Goal: Task Accomplishment & Management: Manage account settings

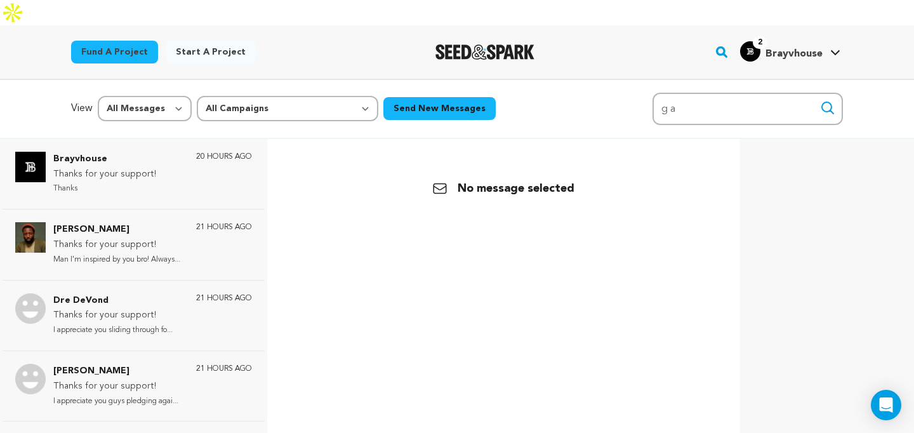
scroll to position [1, 0]
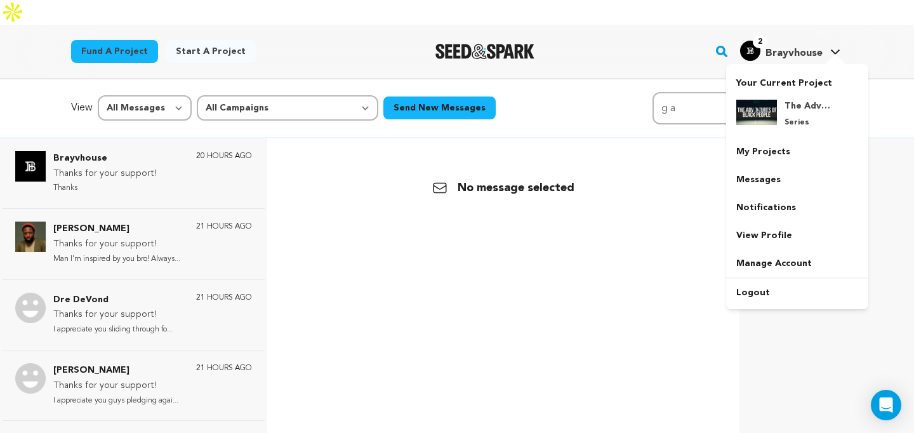
click at [801, 48] on span "Brayvhouse" at bounding box center [794, 53] width 57 height 10
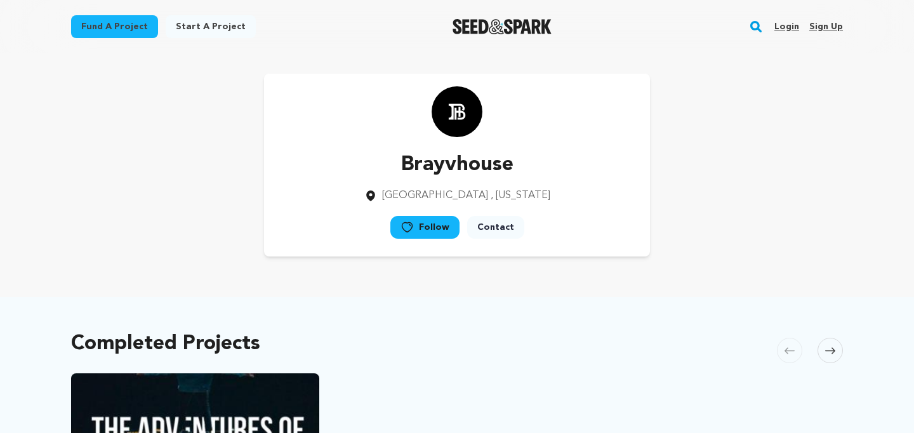
click at [791, 23] on link "Login" at bounding box center [787, 27] width 25 height 20
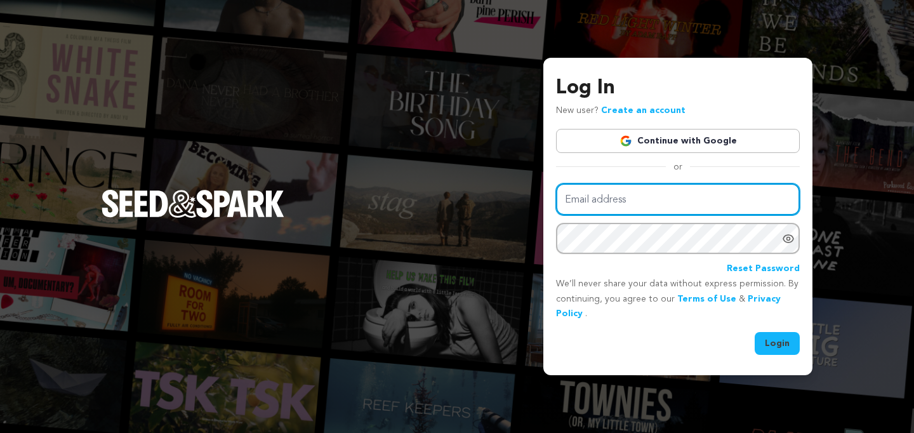
click at [639, 200] on input "Email address" at bounding box center [678, 200] width 244 height 32
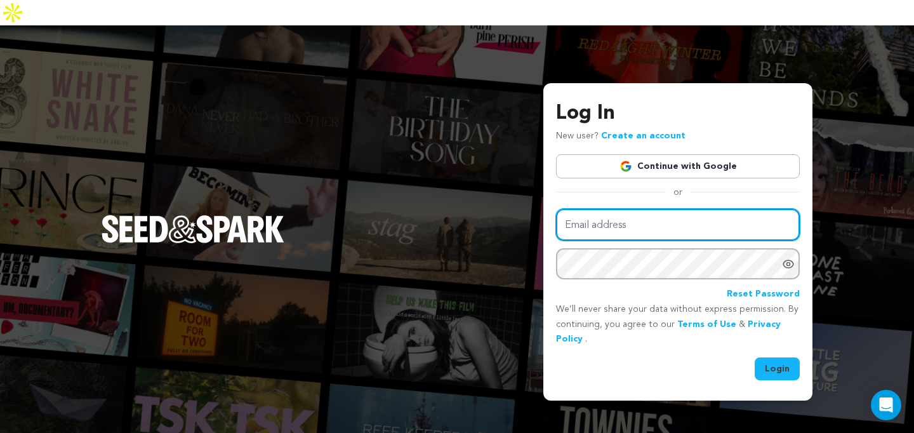
type input "[EMAIL_ADDRESS][DOMAIN_NAME]"
click at [755, 357] on button "Login" at bounding box center [777, 368] width 45 height 23
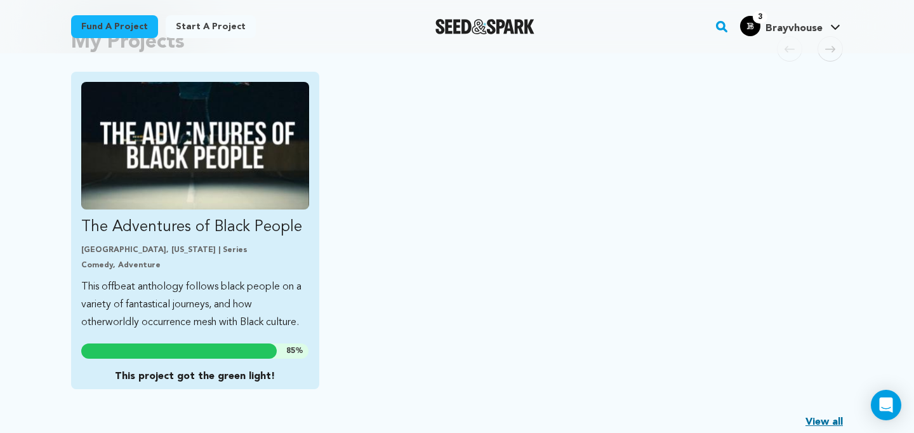
scroll to position [328, 0]
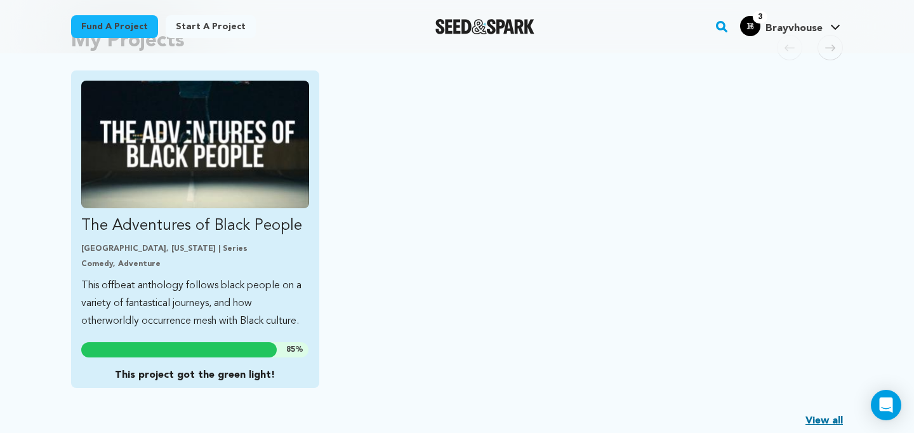
click at [231, 175] on img "Fund The Adventures of Black People" at bounding box center [195, 145] width 228 height 128
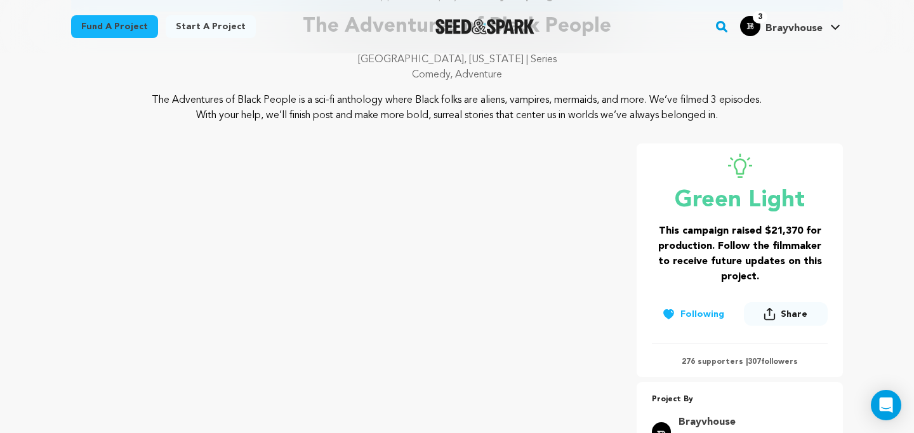
scroll to position [117, 0]
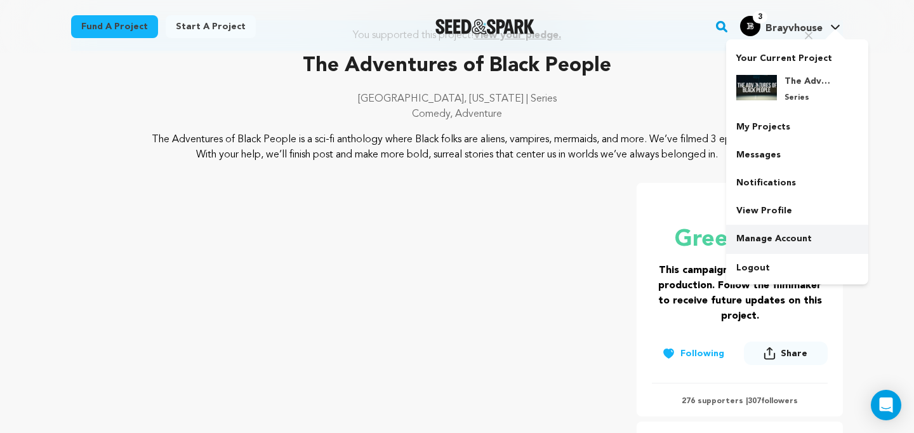
click at [785, 246] on link "Manage Account" at bounding box center [797, 239] width 142 height 28
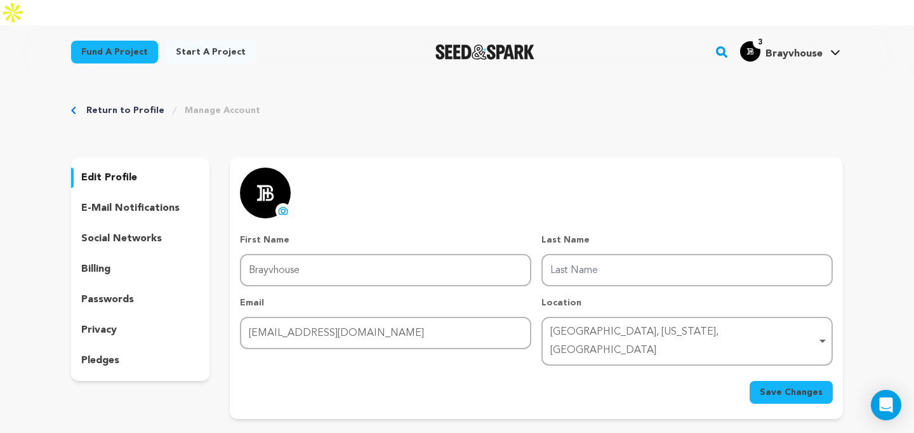
click at [102, 201] on p "e-mail notifications" at bounding box center [130, 208] width 98 height 15
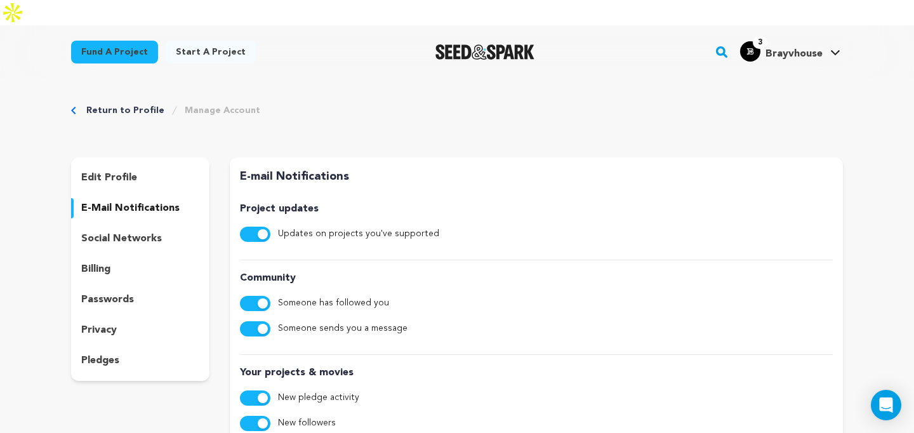
click at [96, 262] on p "billing" at bounding box center [95, 269] width 29 height 15
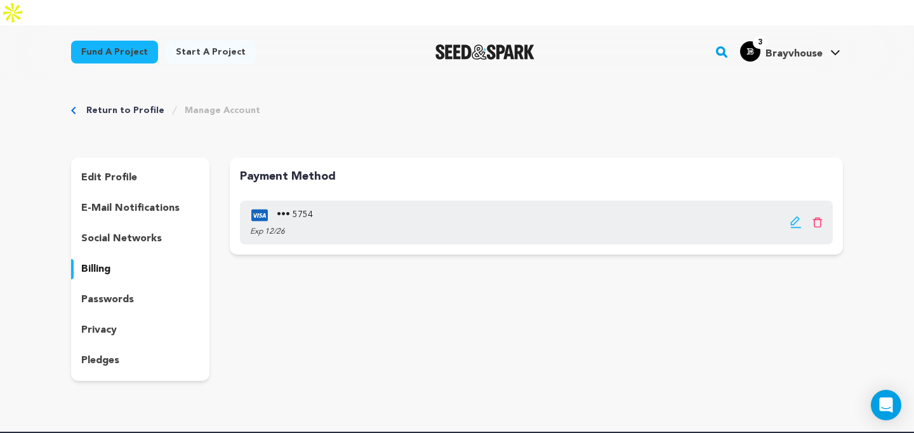
click at [95, 231] on p "social networks" at bounding box center [121, 238] width 81 height 15
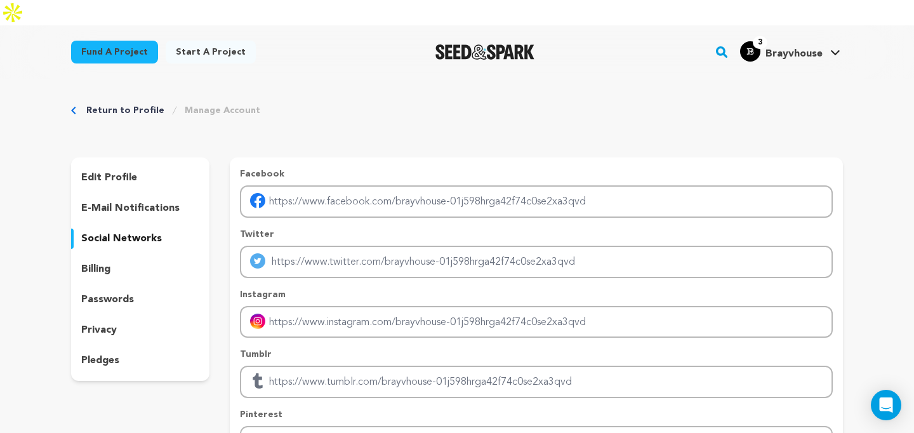
click at [98, 323] on p "privacy" at bounding box center [99, 330] width 36 height 15
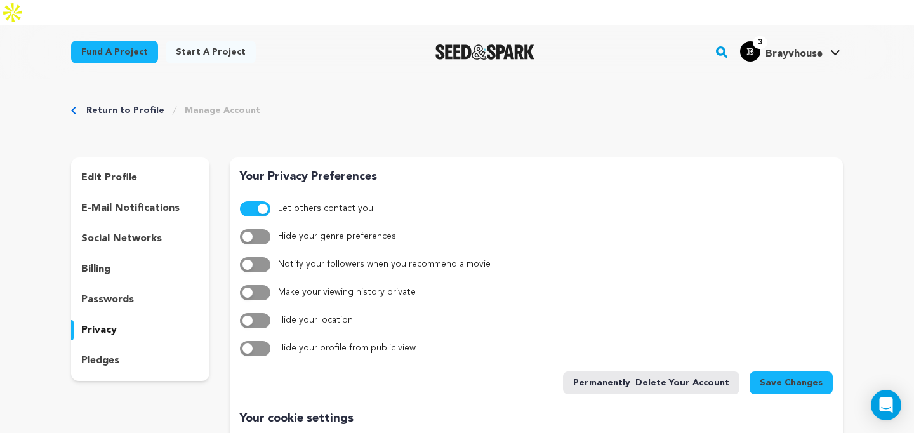
click at [98, 353] on p "pledges" at bounding box center [100, 360] width 38 height 15
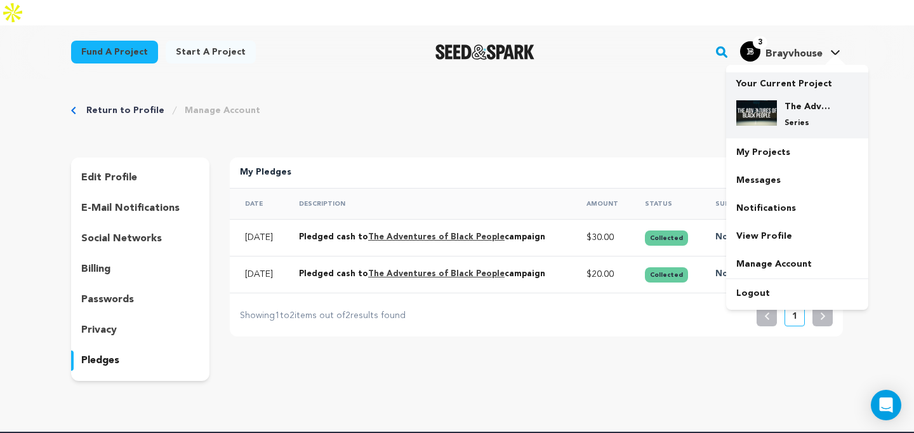
click at [782, 100] on div "The Adventures of Black People Series" at bounding box center [807, 114] width 61 height 28
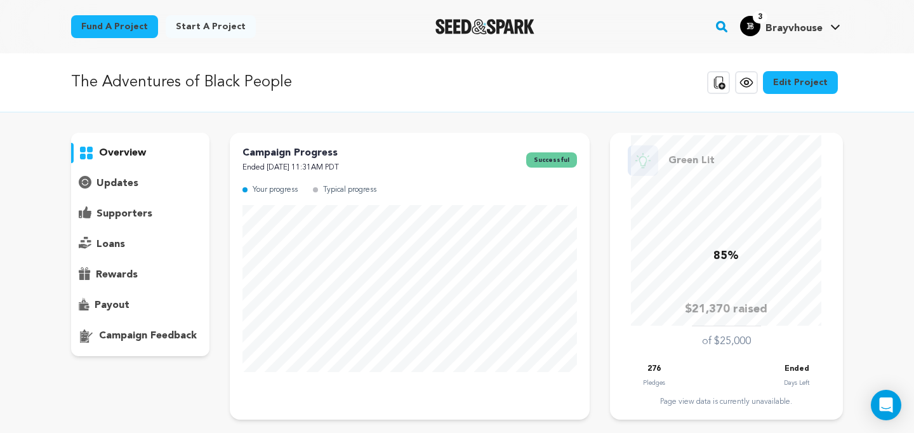
click at [135, 215] on p "supporters" at bounding box center [125, 213] width 56 height 15
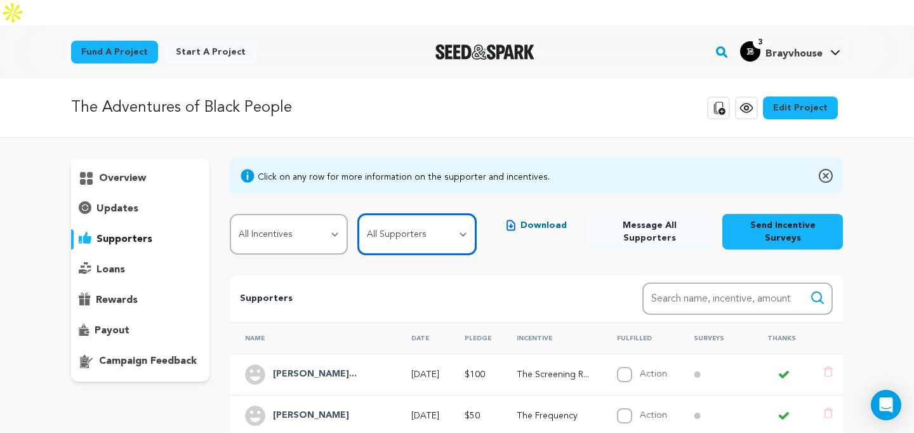
click at [428, 214] on select "All Supporters Survey not sent Survey incomplete Survey complete Incentive not …" at bounding box center [417, 234] width 118 height 41
select select "pledge_incomplete"
click at [358, 214] on select "All Supporters Survey not sent Survey incomplete Survey complete Incentive not …" at bounding box center [417, 234] width 118 height 41
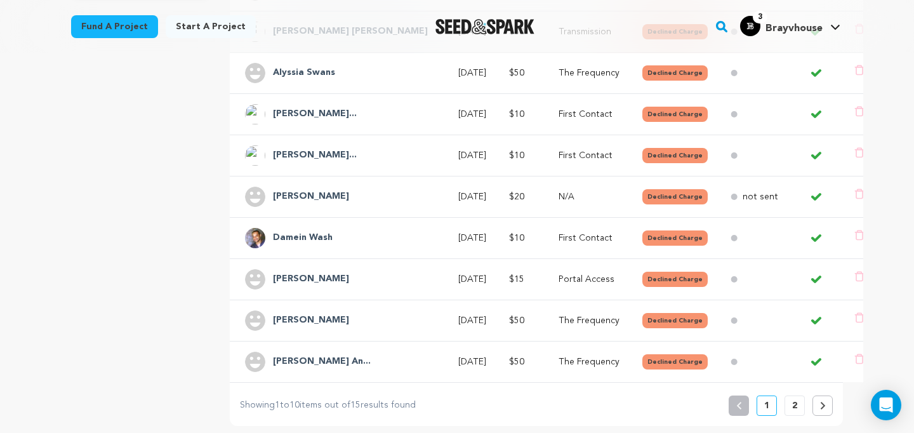
scroll to position [391, 0]
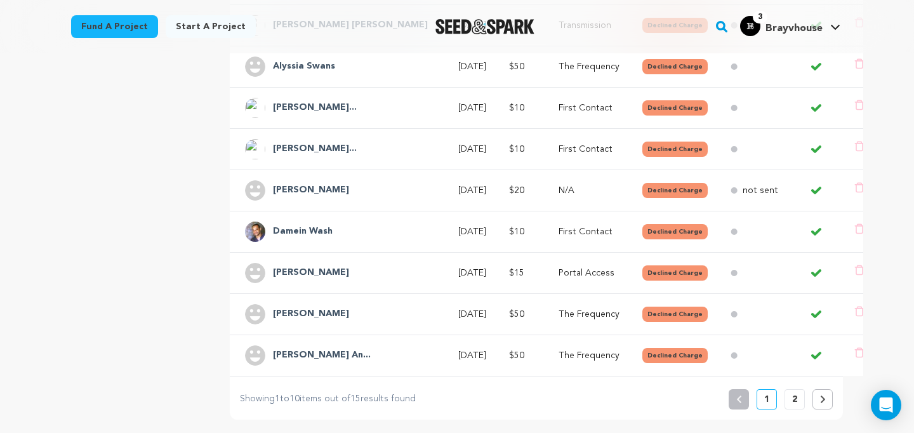
click at [801, 389] on button "2" at bounding box center [795, 399] width 20 height 20
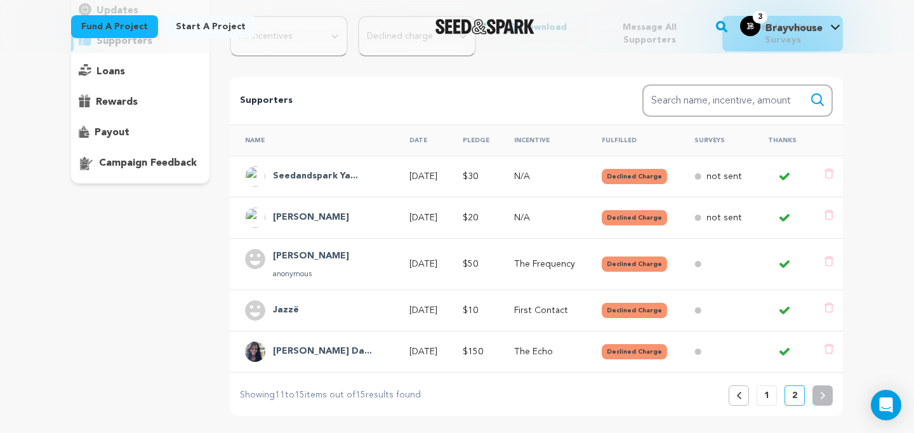
scroll to position [199, 0]
click at [759, 385] on button "1" at bounding box center [767, 395] width 20 height 20
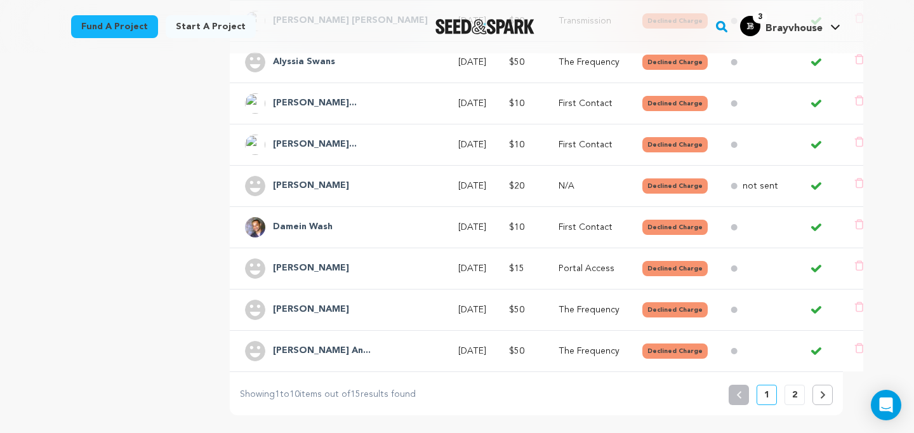
scroll to position [401, 0]
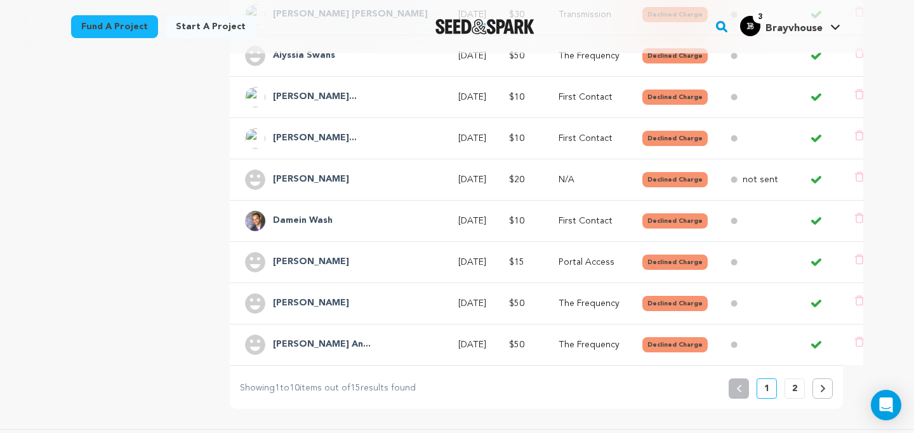
click at [789, 378] on button "2" at bounding box center [795, 388] width 20 height 20
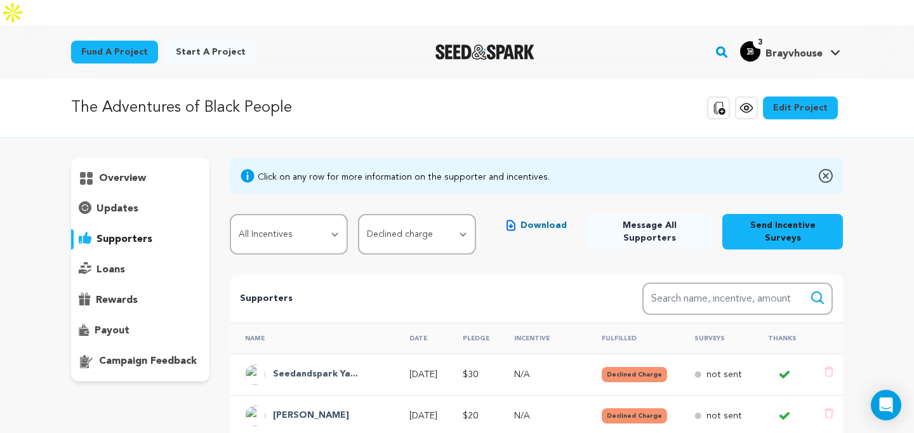
scroll to position [206, 0]
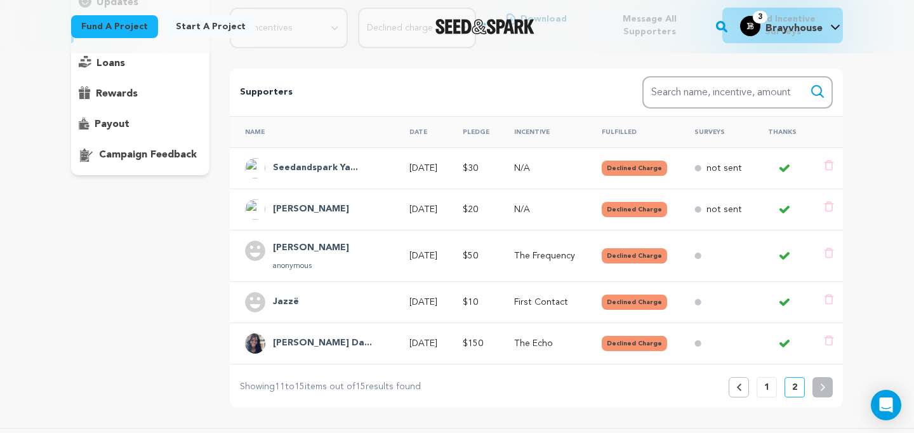
click at [712, 281] on td at bounding box center [716, 301] width 74 height 41
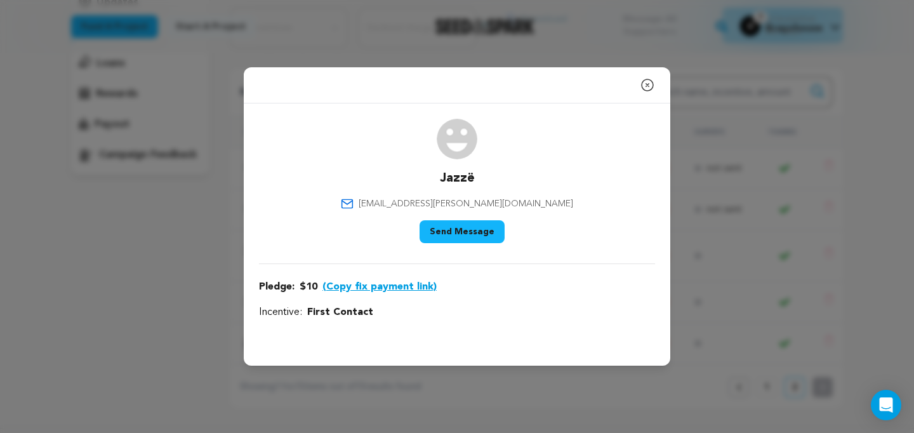
click at [650, 86] on icon "button" at bounding box center [647, 84] width 15 height 15
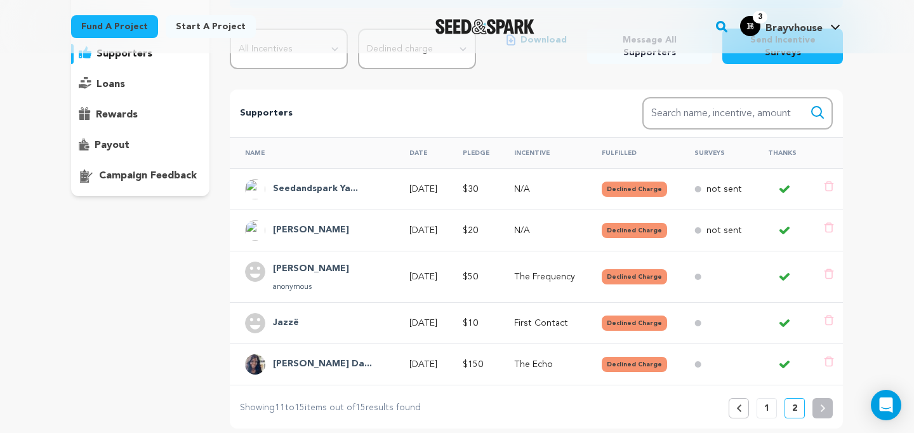
scroll to position [184, 0]
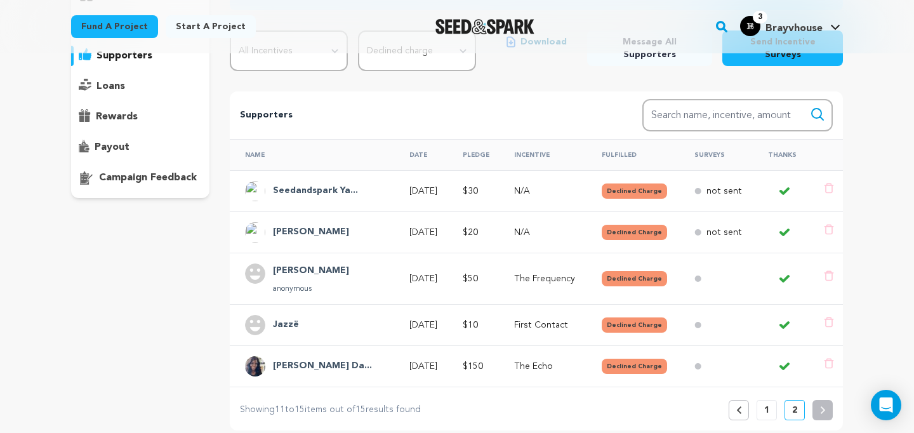
click at [331, 225] on h4 "[PERSON_NAME]" at bounding box center [311, 232] width 76 height 15
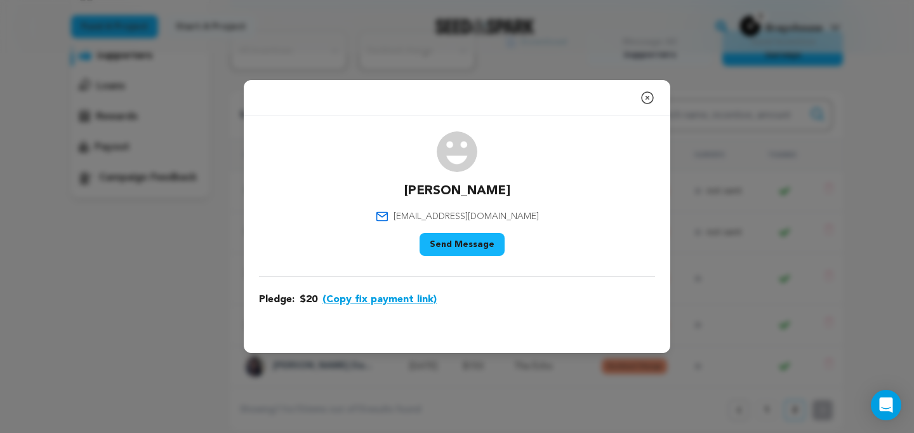
click at [646, 99] on icon "button" at bounding box center [647, 97] width 11 height 11
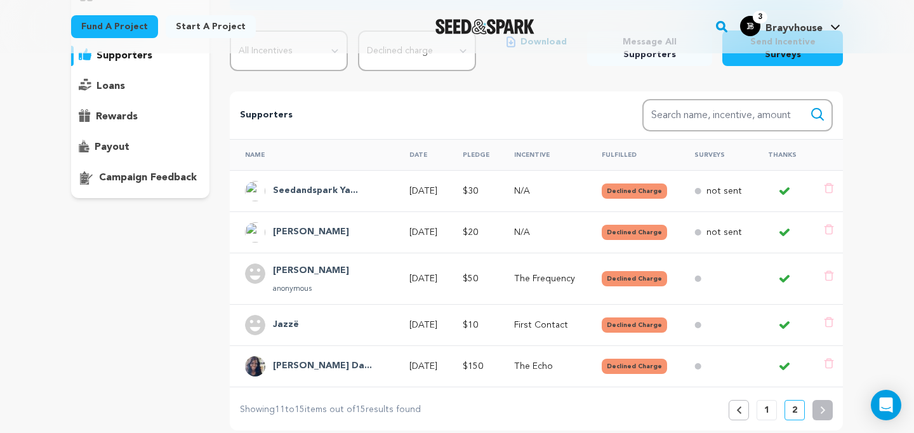
click at [469, 304] on td "$10" at bounding box center [474, 324] width 52 height 41
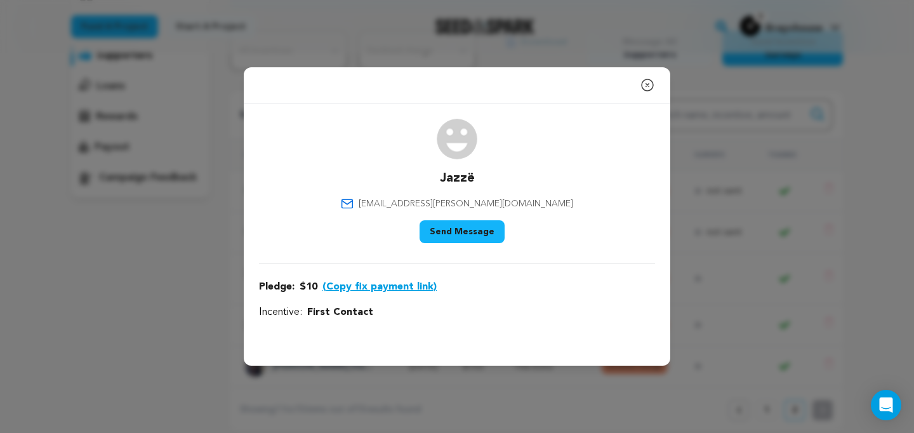
click at [648, 84] on icon "button" at bounding box center [647, 84] width 15 height 15
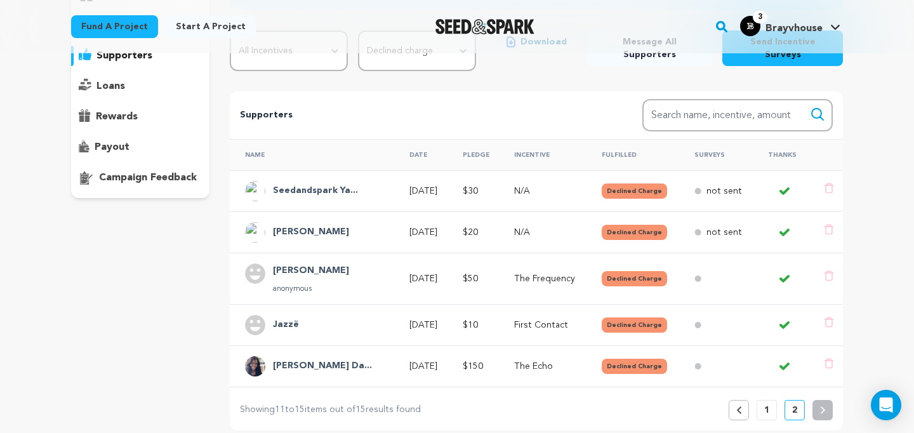
click at [368, 181] on div "Seedandspark Ya..." at bounding box center [316, 191] width 142 height 20
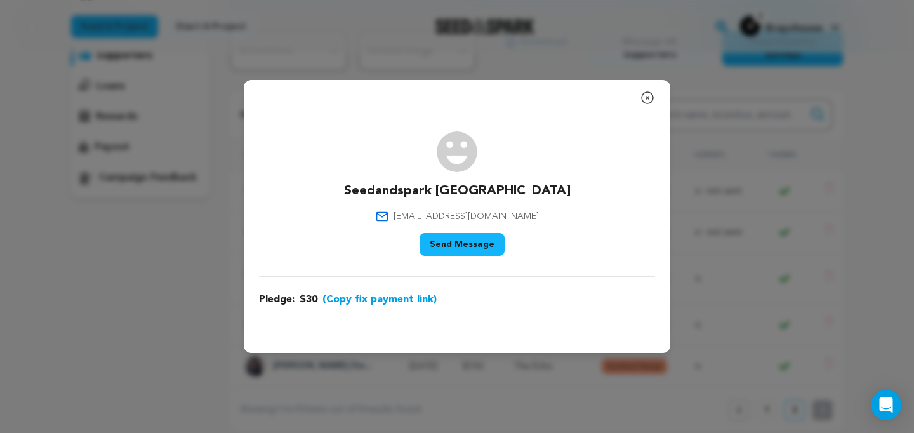
click at [385, 302] on button "(Copy fix payment link)" at bounding box center [380, 299] width 114 height 15
click at [647, 95] on icon "button" at bounding box center [647, 97] width 15 height 15
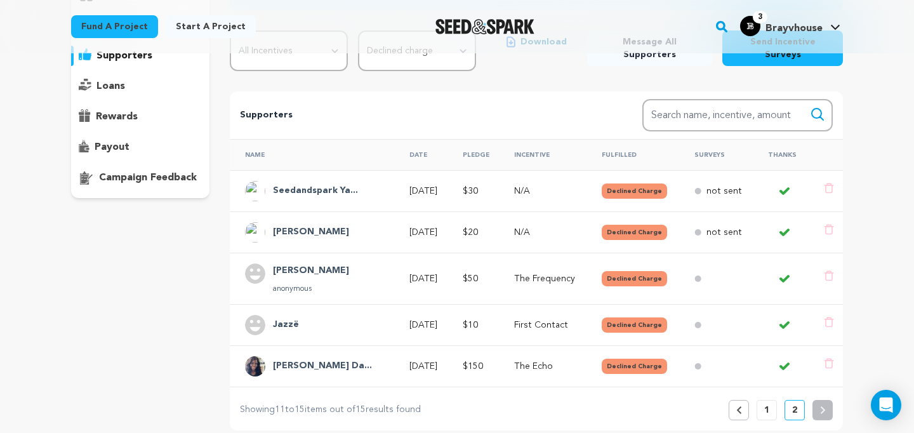
click at [774, 400] on button "1" at bounding box center [767, 410] width 20 height 20
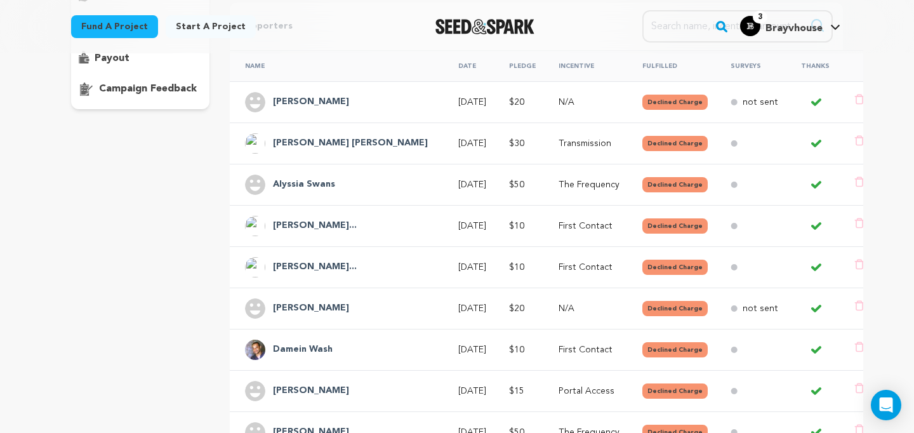
scroll to position [273, 0]
click at [312, 177] on h4 "Alyssia Swans" at bounding box center [304, 184] width 62 height 15
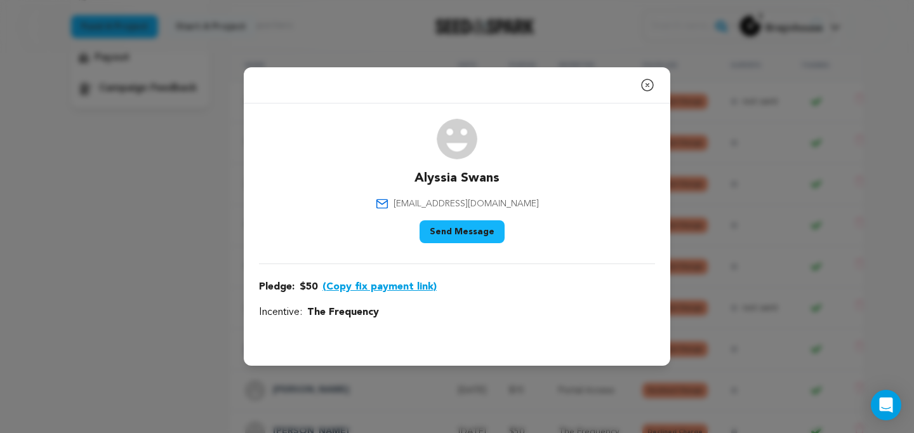
click at [647, 86] on icon "button" at bounding box center [647, 84] width 11 height 11
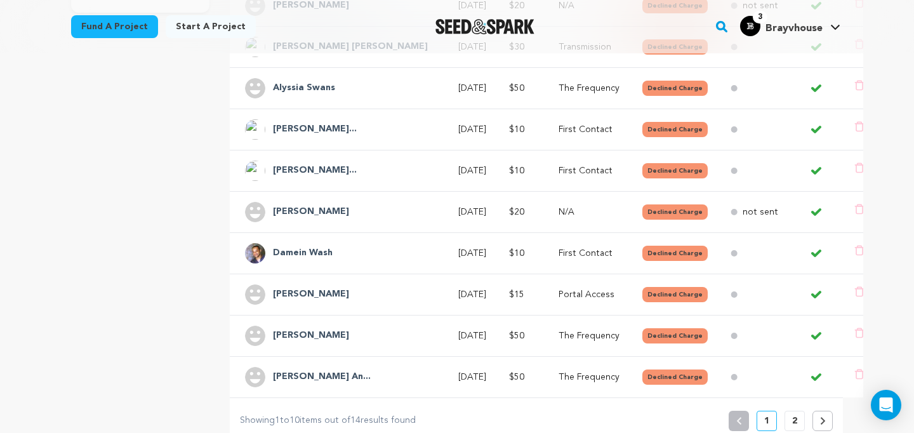
scroll to position [371, 0]
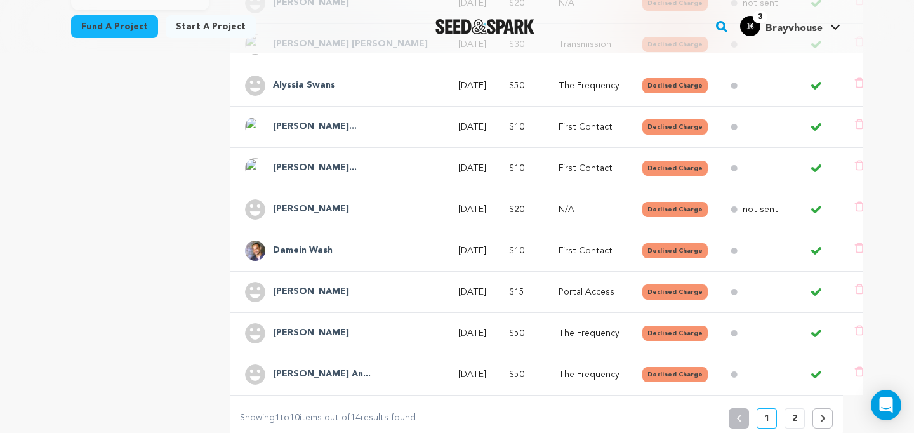
click at [304, 243] on h4 "Damein Wash" at bounding box center [303, 250] width 60 height 15
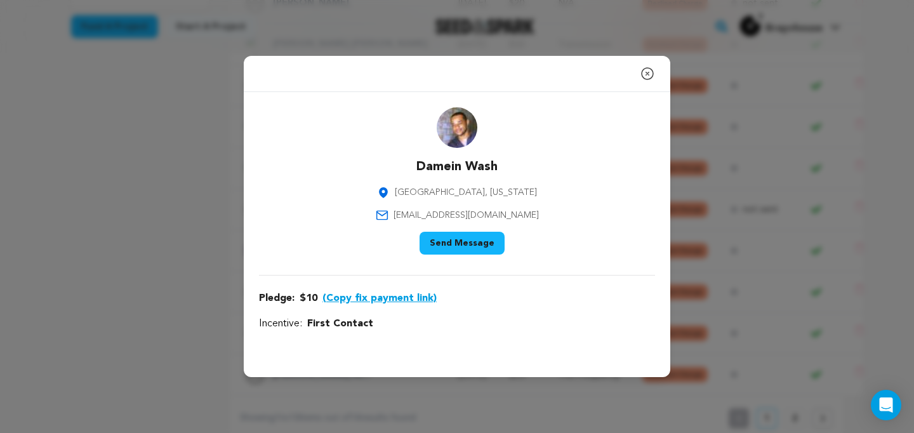
click at [649, 74] on icon "button" at bounding box center [647, 73] width 11 height 11
